Goal: Information Seeking & Learning: Learn about a topic

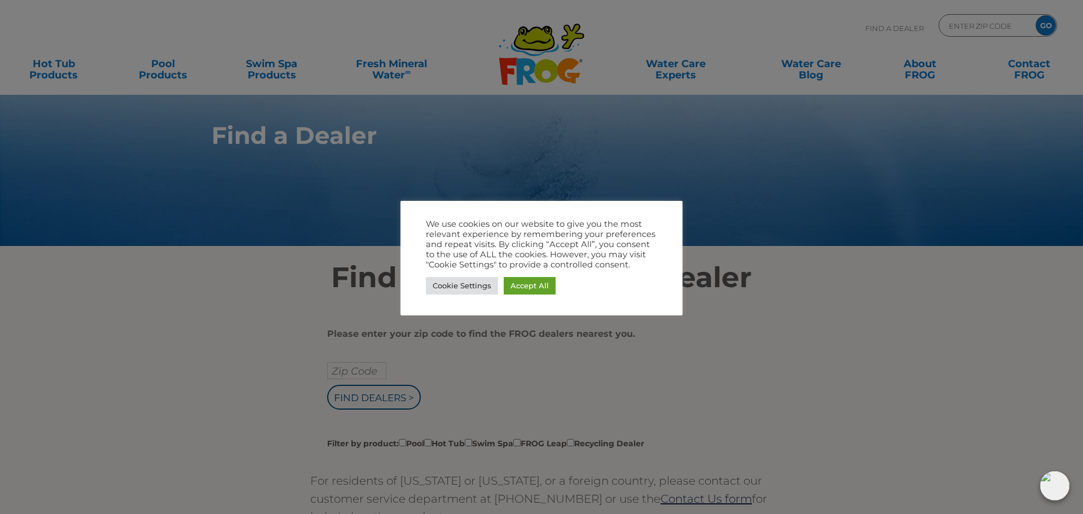
click at [876, 314] on div at bounding box center [541, 257] width 1083 height 514
click at [495, 284] on link "Cookie Settings" at bounding box center [462, 285] width 72 height 17
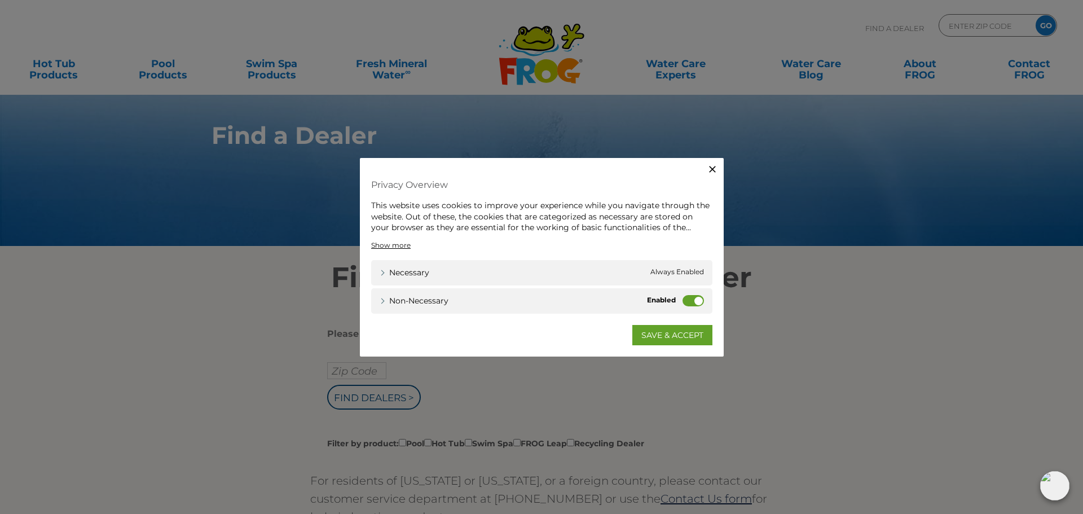
click at [700, 301] on label "Non-necessary" at bounding box center [692, 299] width 21 height 11
click at [0, 0] on input "Non-necessary" at bounding box center [0, 0] width 0 height 0
click at [668, 332] on link "SAVE & ACCEPT" at bounding box center [672, 334] width 80 height 20
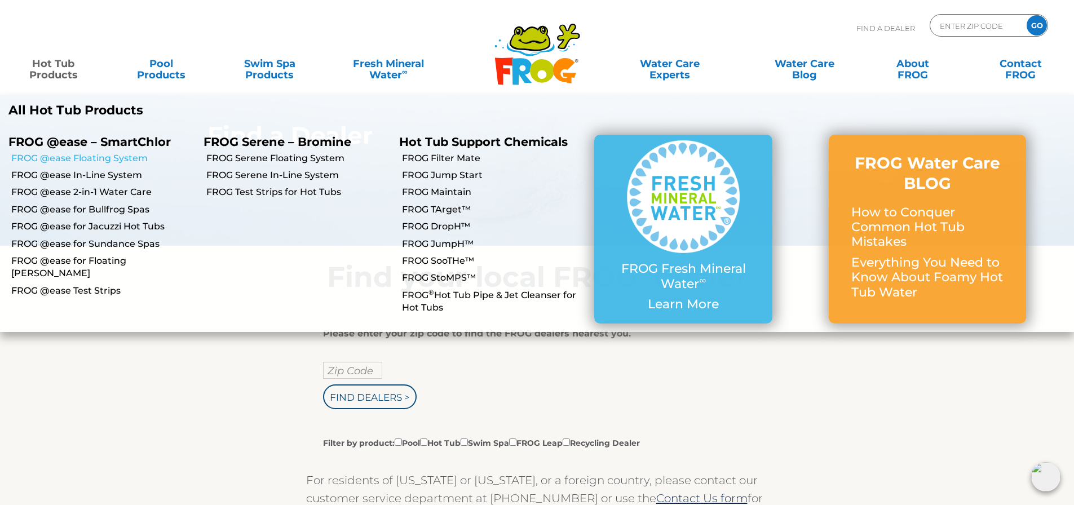
click at [100, 154] on link "FROG @ease Floating System" at bounding box center [103, 158] width 184 height 12
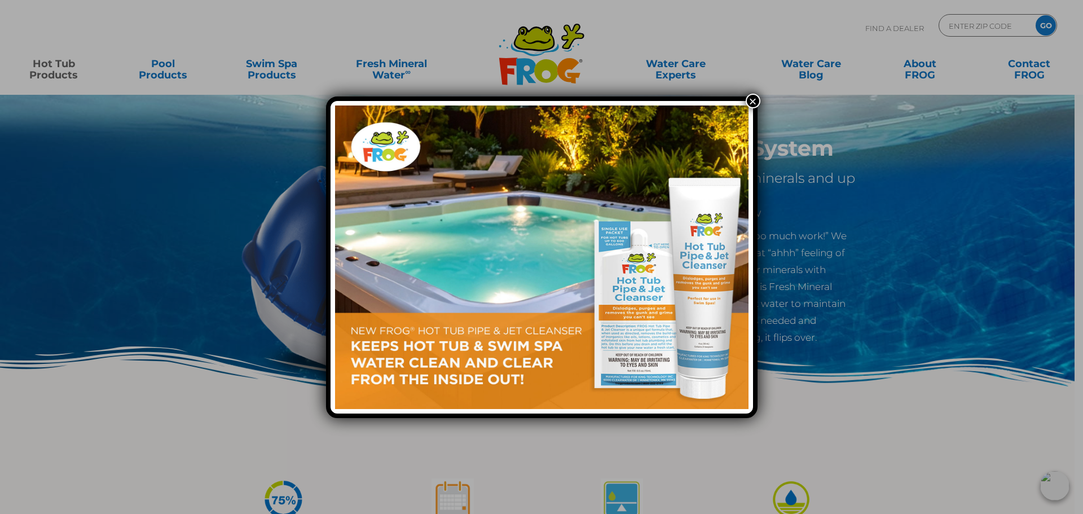
click at [753, 99] on button "×" at bounding box center [752, 101] width 15 height 15
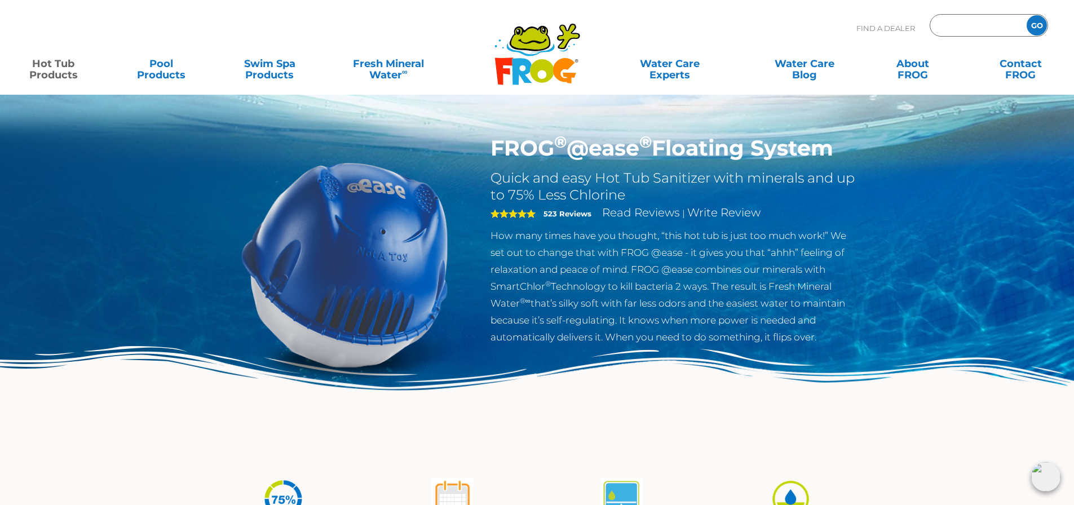
click at [957, 26] on input "Zip Code Form" at bounding box center [977, 25] width 76 height 16
type input "37087"
click at [1027, 15] on input "GO" at bounding box center [1037, 25] width 20 height 20
click at [1035, 26] on input "GO" at bounding box center [1037, 25] width 20 height 20
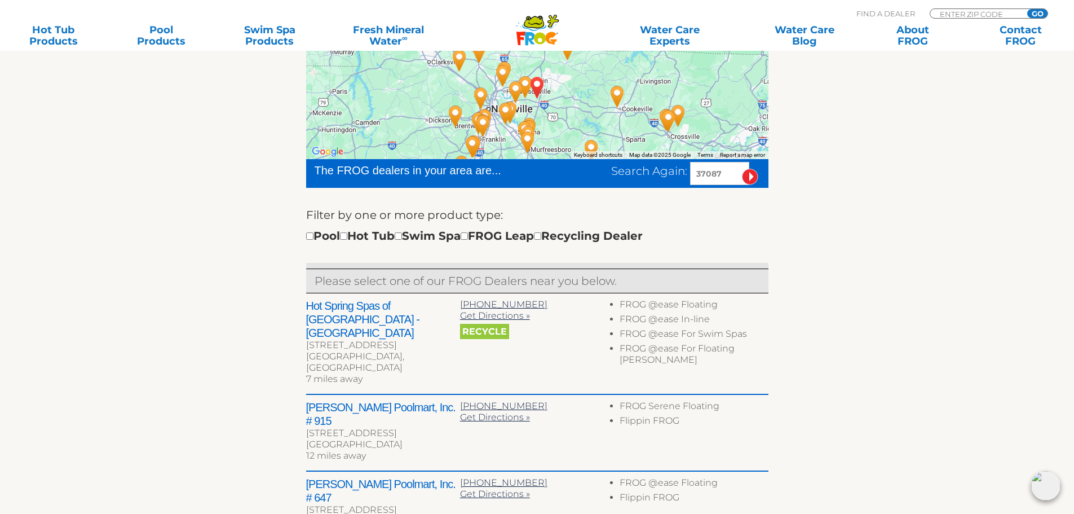
scroll to position [282, 0]
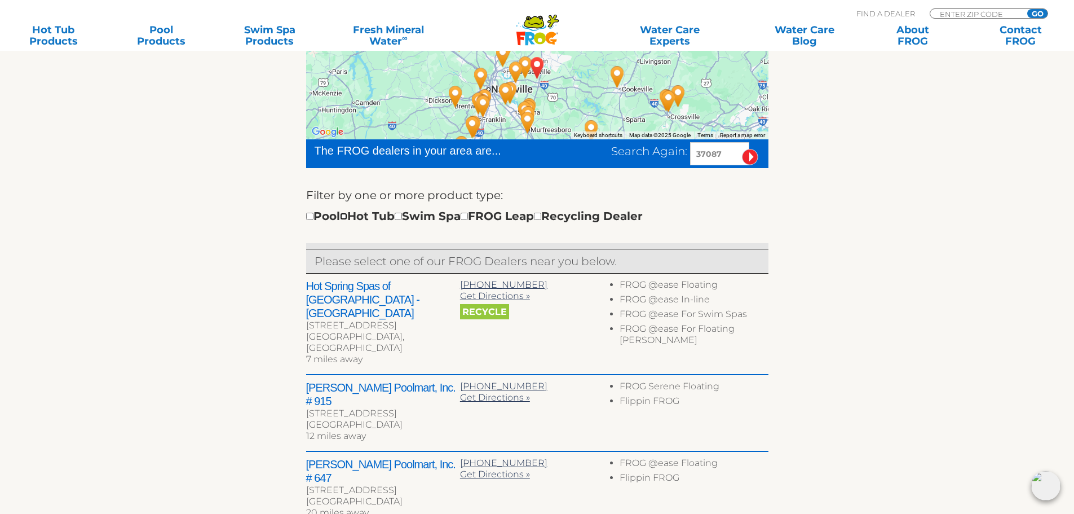
click at [347, 213] on input "checkbox" at bounding box center [343, 216] width 7 height 7
checkbox input "false"
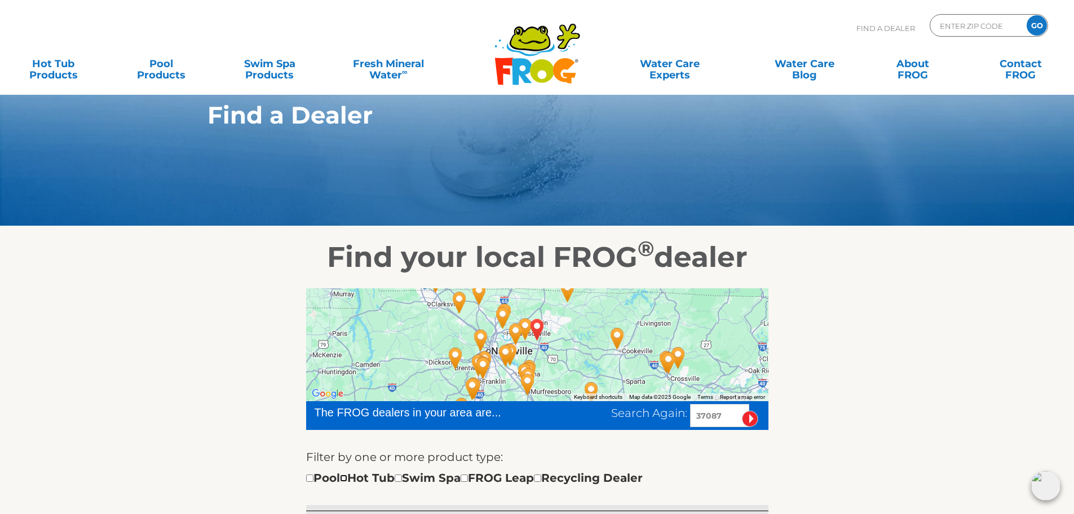
scroll to position [0, 0]
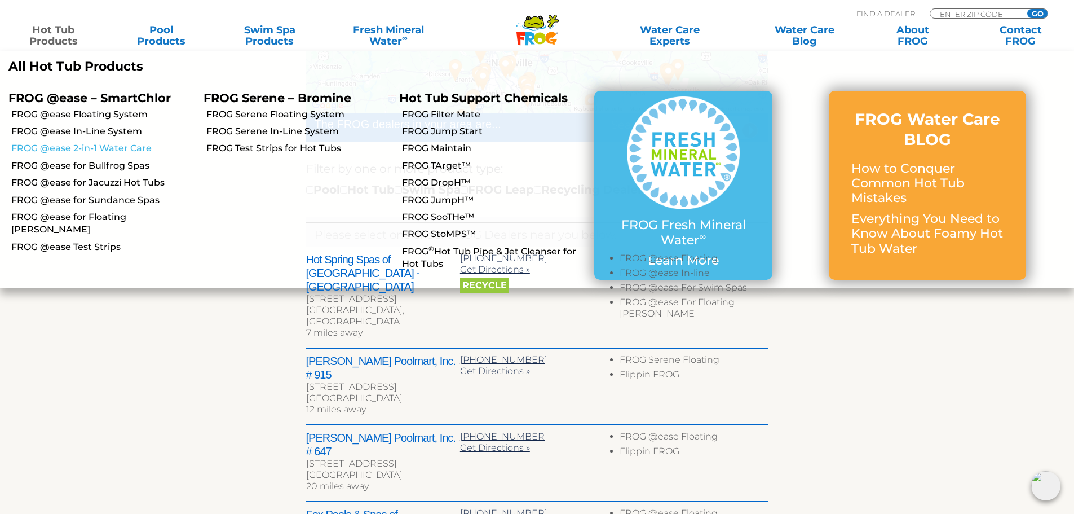
click at [89, 144] on link "FROG @ease 2-in-1 Water Care" at bounding box center [103, 148] width 184 height 12
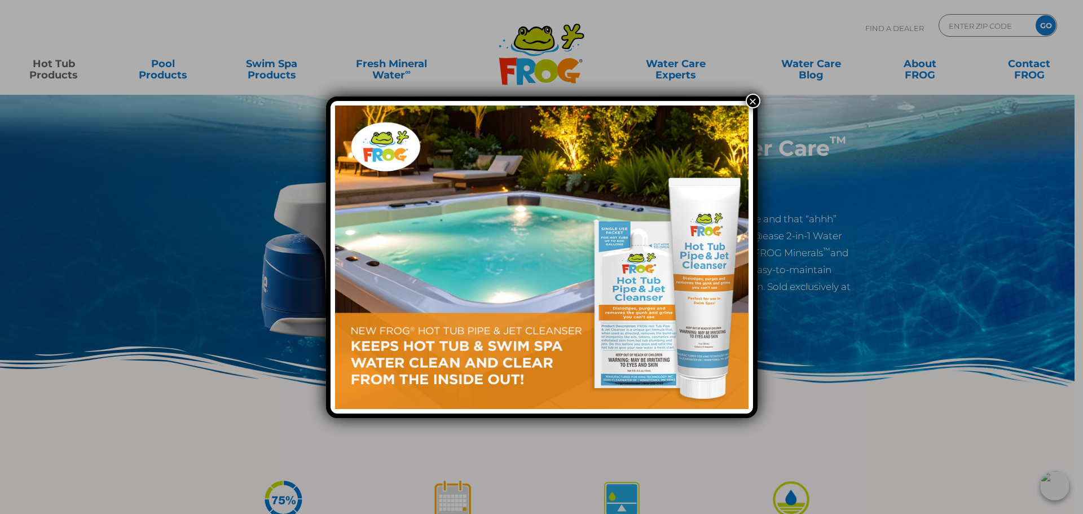
click at [747, 99] on button "×" at bounding box center [752, 101] width 15 height 15
